Goal: Task Accomplishment & Management: Manage account settings

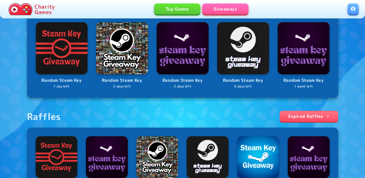
scroll to position [216, 0]
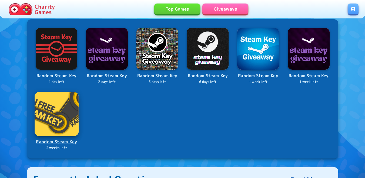
click at [59, 120] on img at bounding box center [57, 114] width 44 height 44
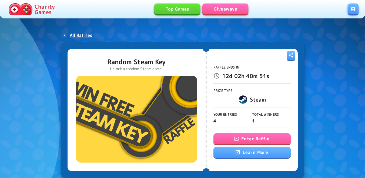
click at [352, 10] on link at bounding box center [353, 9] width 11 height 11
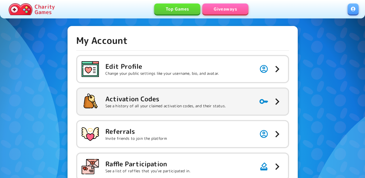
click at [156, 107] on p "See a history of all your claimed activation codes, and their status." at bounding box center [165, 105] width 121 height 5
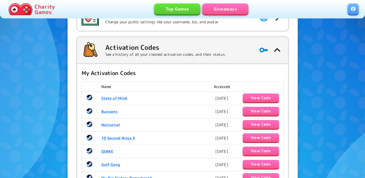
scroll to position [54, 0]
